Goal: Task Accomplishment & Management: Manage account settings

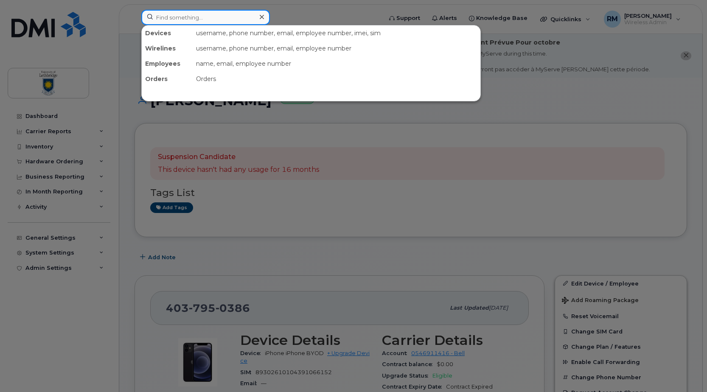
click at [203, 16] on input at bounding box center [205, 17] width 129 height 15
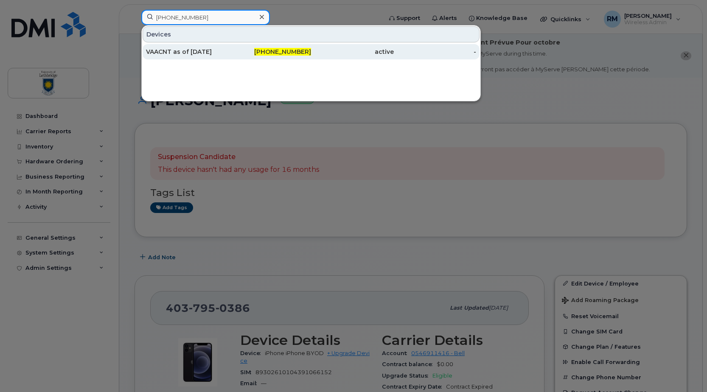
type input "[PHONE_NUMBER]"
click at [193, 53] on div "VAACNT as of [DATE]" at bounding box center [187, 52] width 83 height 8
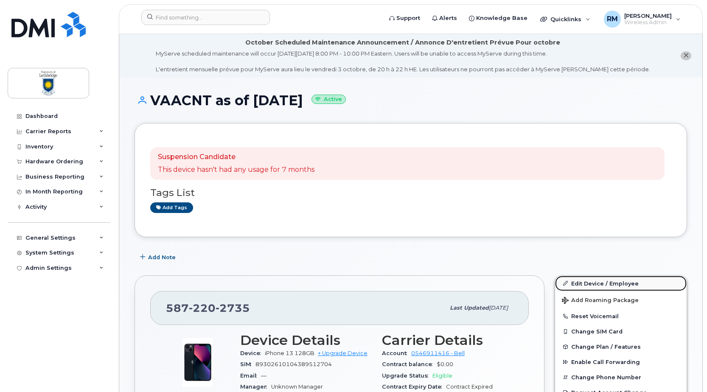
click at [587, 284] on link "Edit Device / Employee" at bounding box center [621, 283] width 132 height 15
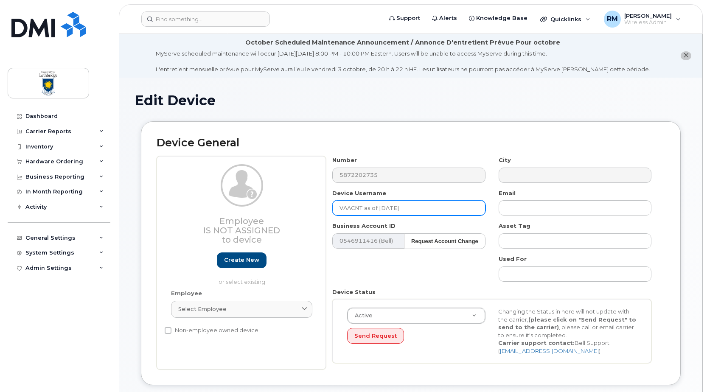
click at [358, 206] on input "VAACNT as of [DATE]" at bounding box center [408, 207] width 153 height 15
drag, startPoint x: 415, startPoint y: 207, endPoint x: 289, endPoint y: 215, distance: 125.9
click at [289, 215] on div "Employee Is not assigned to device Create new or select existing Employee Selec…" at bounding box center [411, 262] width 508 height 213
paste input "Jayden Perras"
type input "Jayden Perras"
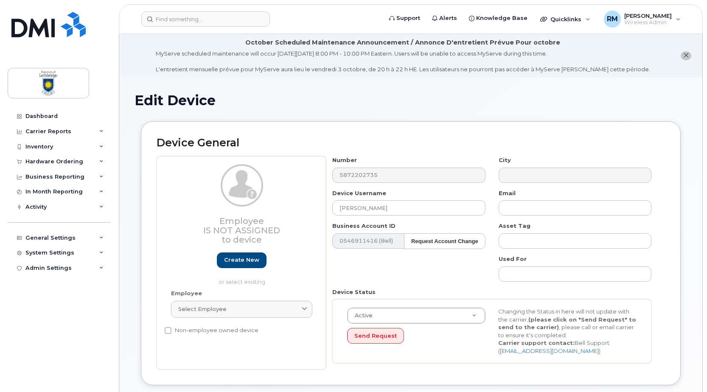
click at [417, 277] on div "Number 5872202735 City Device Username Jayden Perras Email Business Account ID …" at bounding box center [492, 262] width 332 height 213
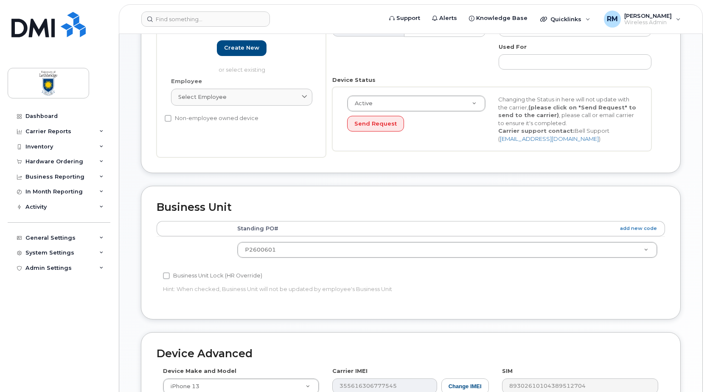
scroll to position [382, 0]
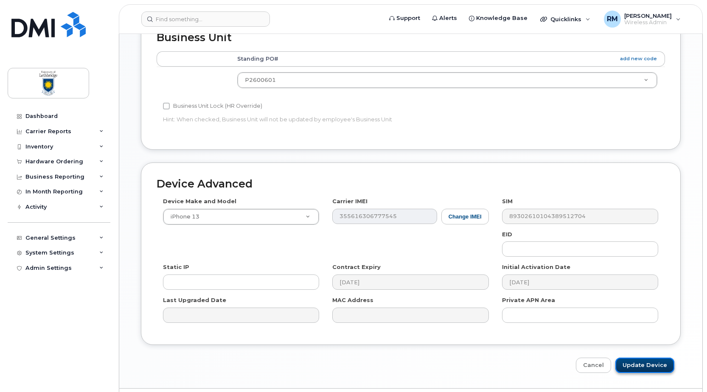
click at [655, 363] on input "Update Device" at bounding box center [644, 366] width 59 height 16
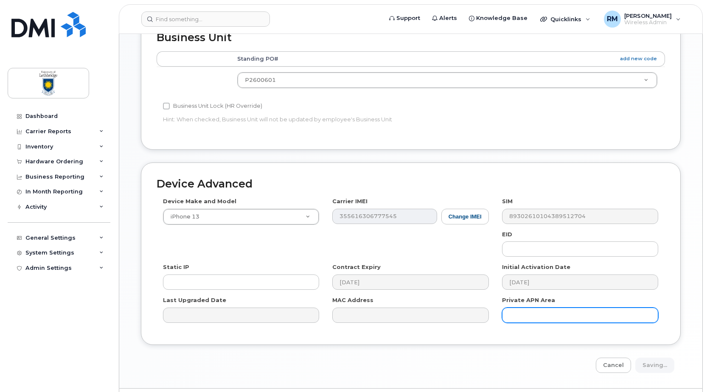
type input "Saving..."
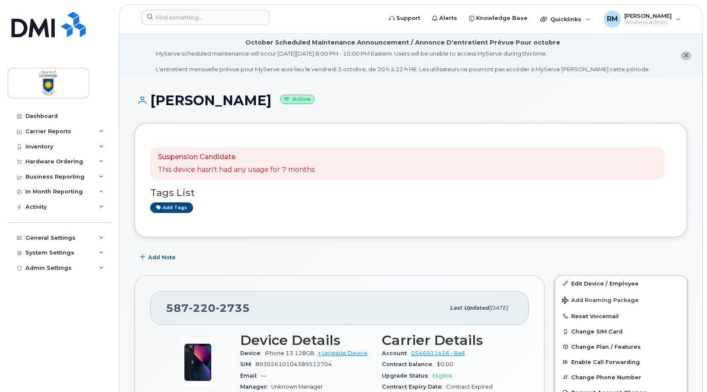
scroll to position [85, 0]
